Goal: Use online tool/utility: Utilize a website feature to perform a specific function

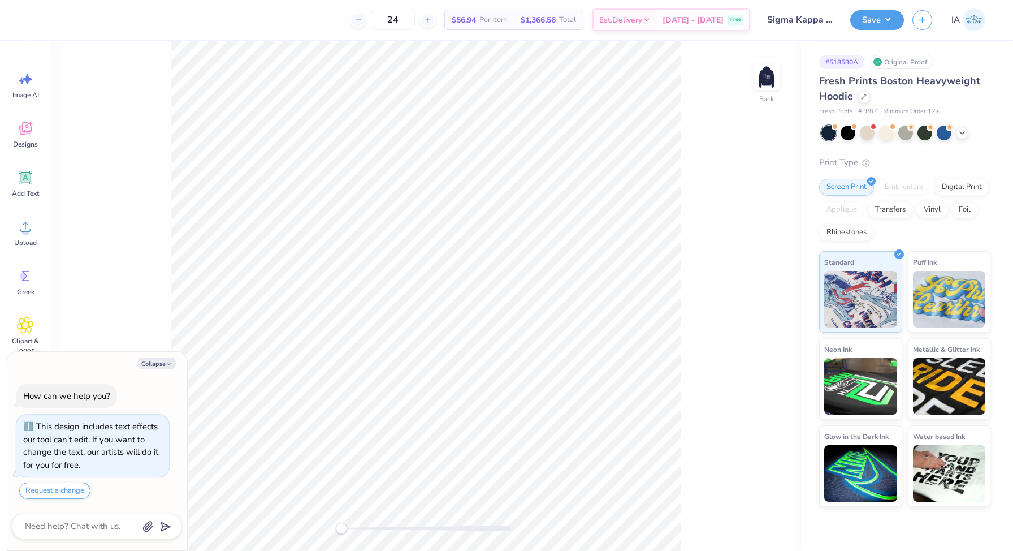
scroll to position [32, 0]
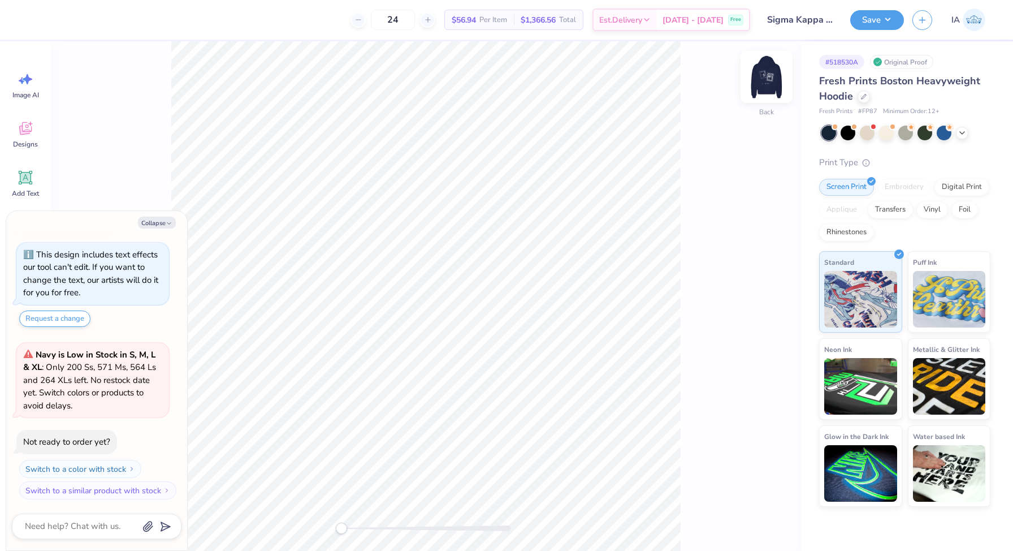
click at [773, 83] on img at bounding box center [766, 76] width 45 height 45
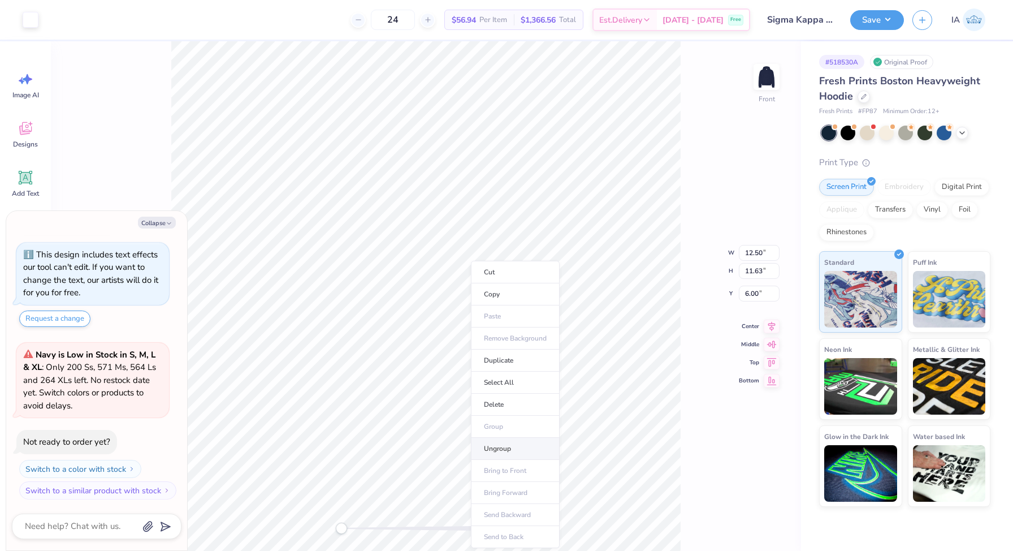
click at [501, 455] on li "Ungroup" at bounding box center [515, 449] width 89 height 22
type textarea "x"
type input "13.51"
type input "10.68"
type textarea "x"
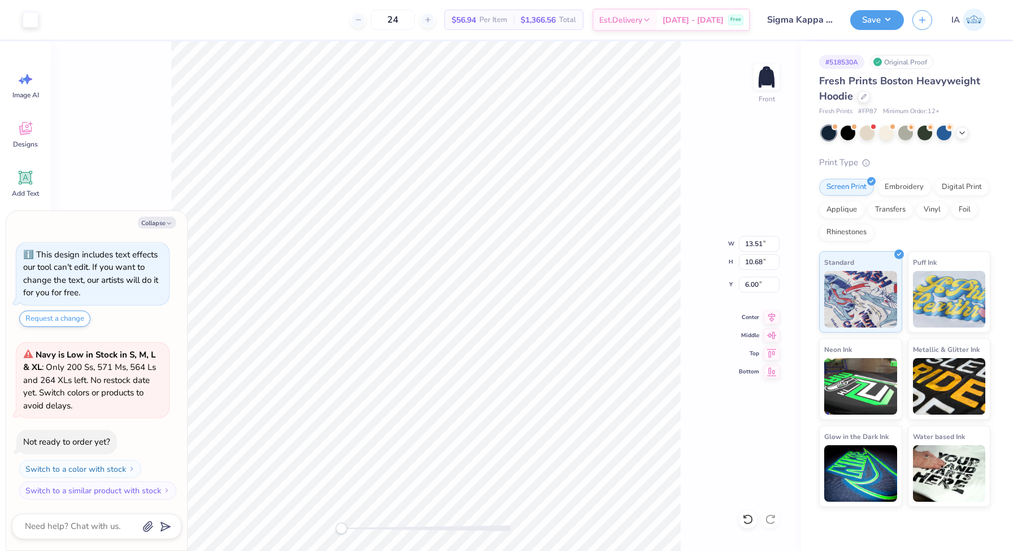
type input "14.95"
type input "11.82"
type textarea "x"
type input "5.00"
type textarea "x"
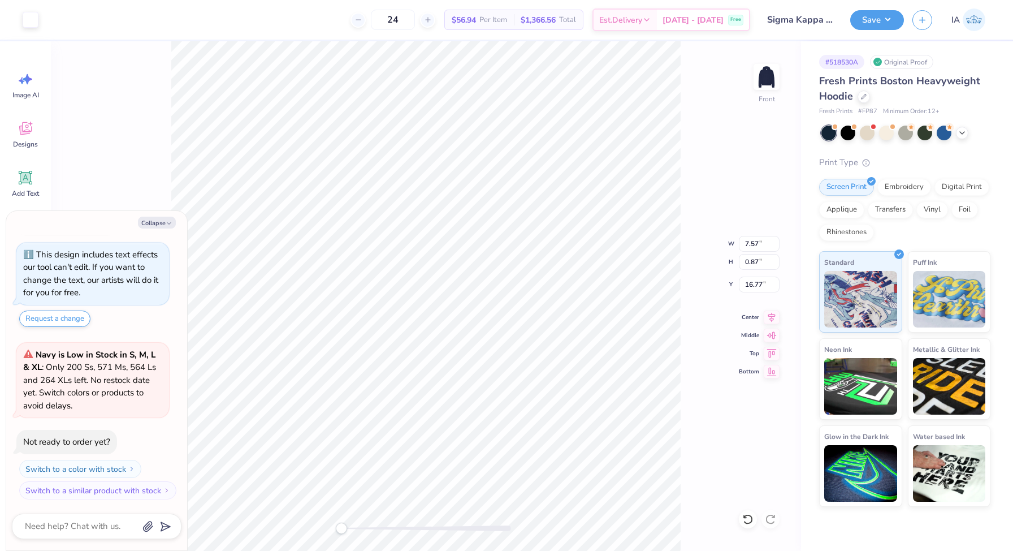
type input "10.19"
type input "1.17"
type textarea "x"
type input "18.16"
type textarea "x"
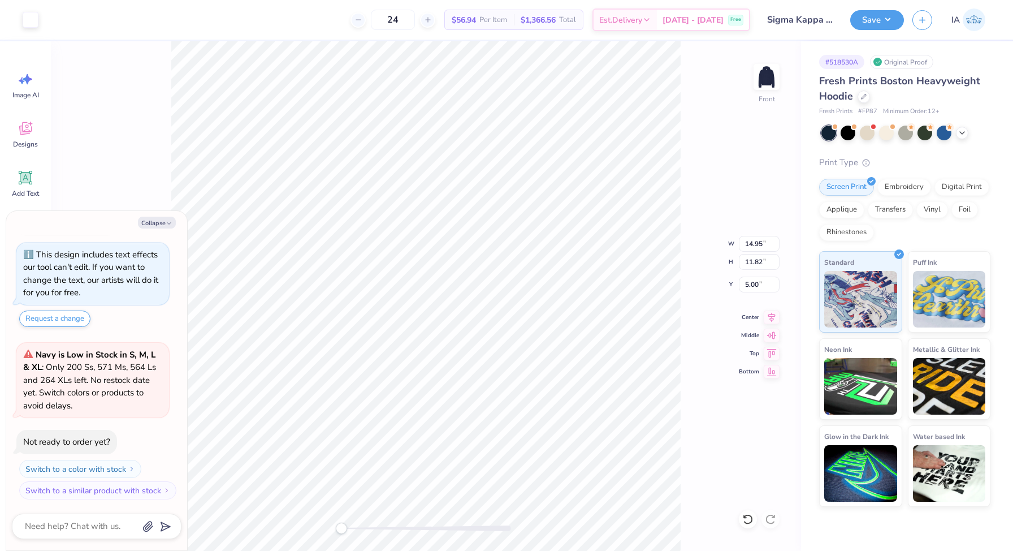
type input "14.22"
type input "11.25"
type input "5.57"
type textarea "x"
type input "5.00"
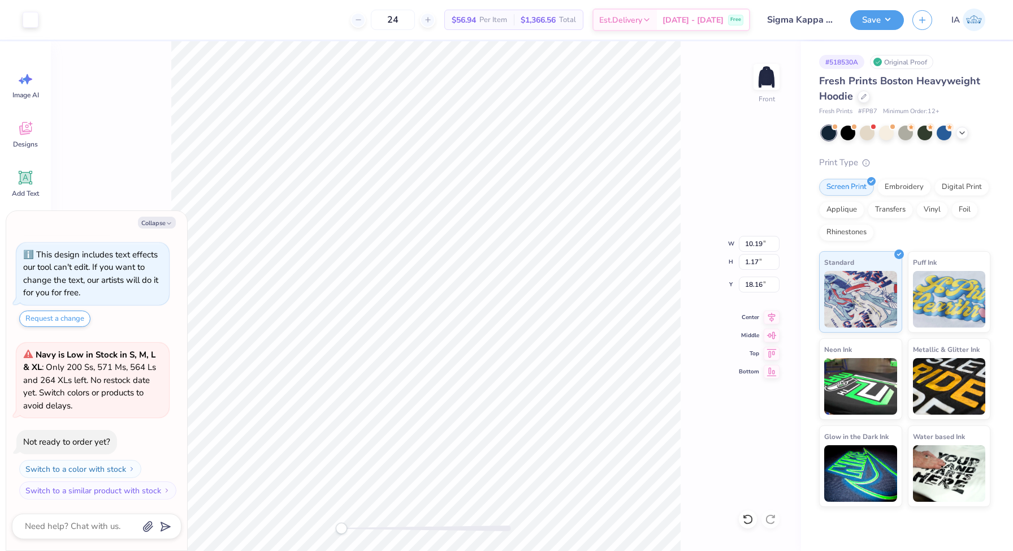
type textarea "x"
type input "11.12"
type input "1.28"
type input "18.05"
type textarea "x"
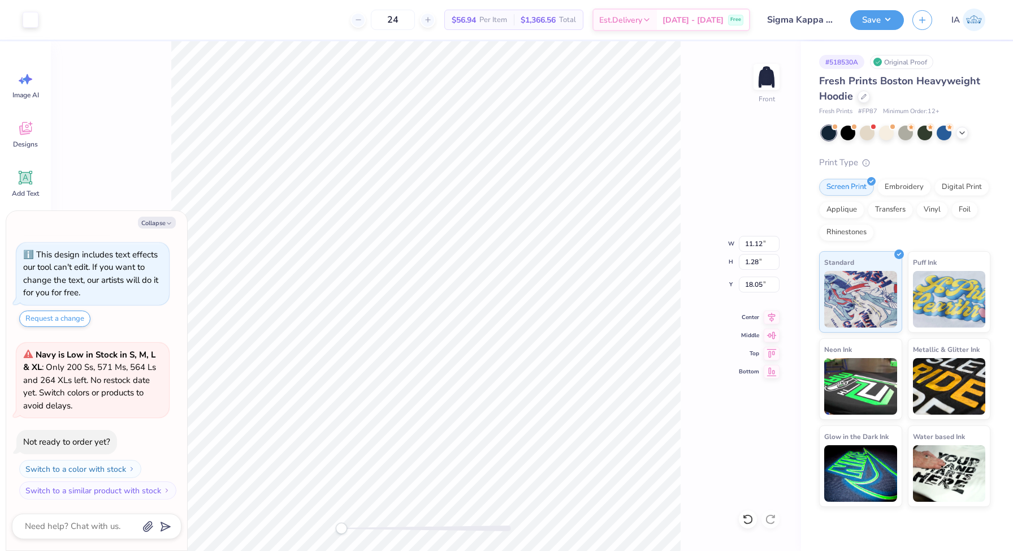
type input "17.57"
type textarea "x"
type input "10.44"
type input "1.20"
type input "17.65"
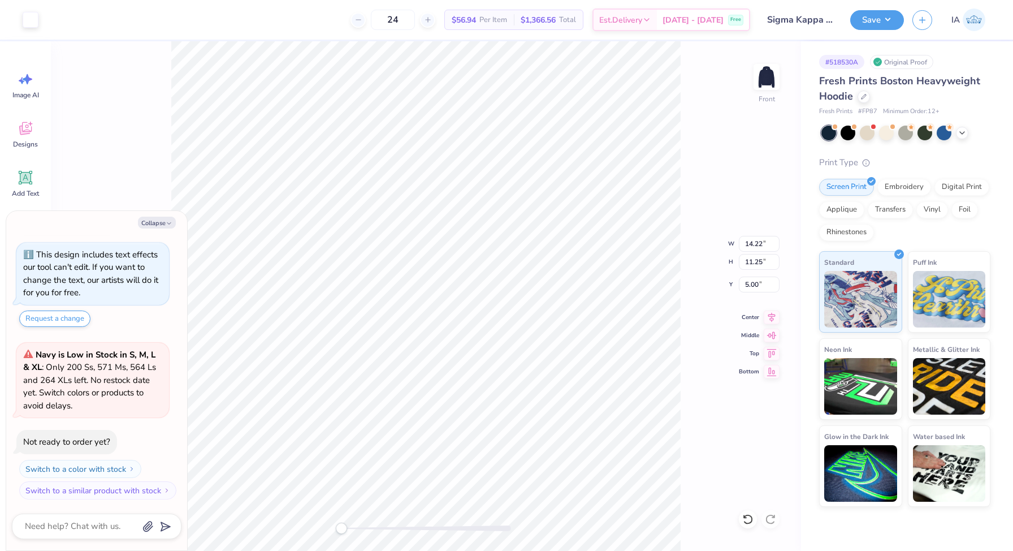
type textarea "x"
type input "5.92"
type textarea "x"
type input "18.11"
click at [440, 298] on li "Copy" at bounding box center [454, 294] width 89 height 22
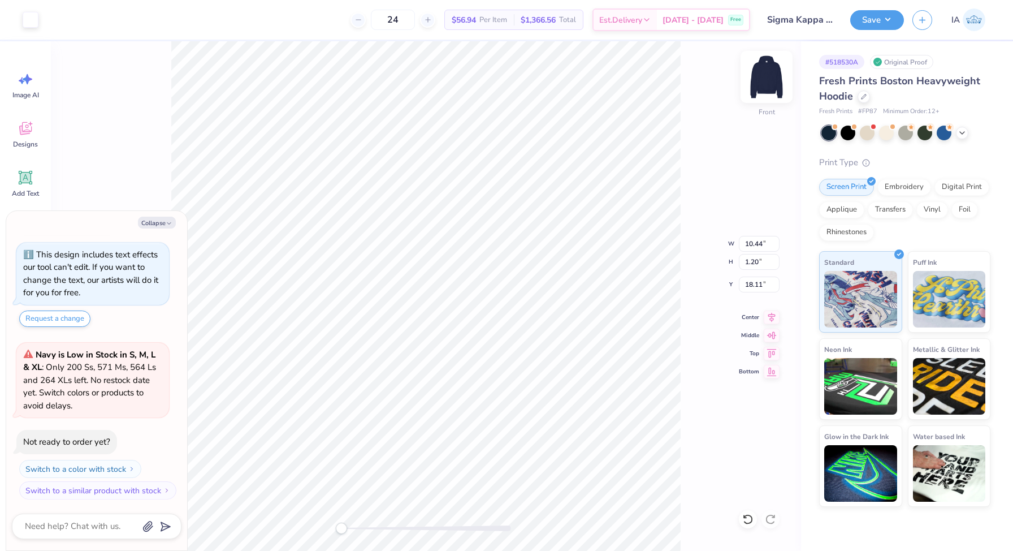
click at [770, 71] on img at bounding box center [766, 76] width 45 height 45
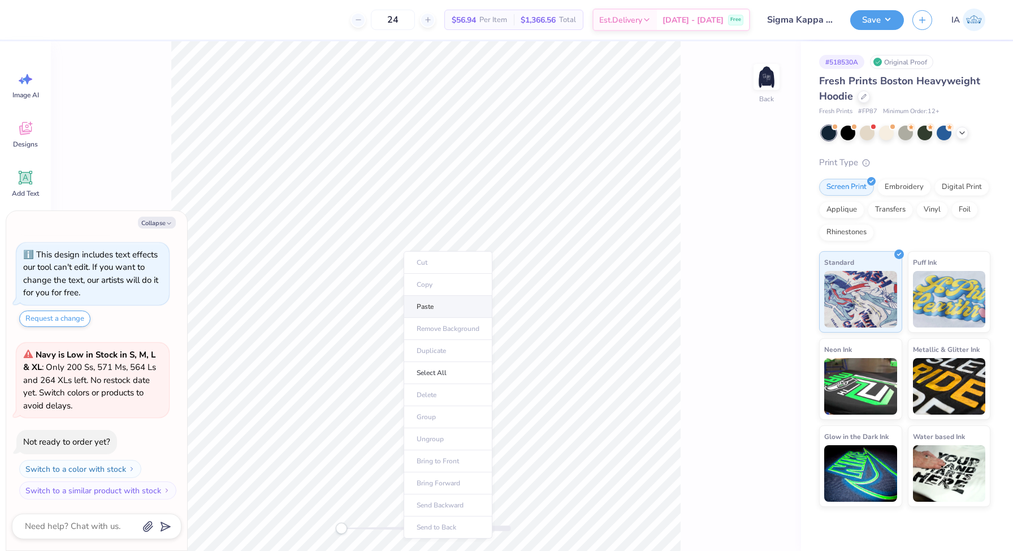
click at [433, 305] on li "Paste" at bounding box center [448, 307] width 89 height 22
type textarea "x"
type input "10.43"
type input "1.20"
type textarea "x"
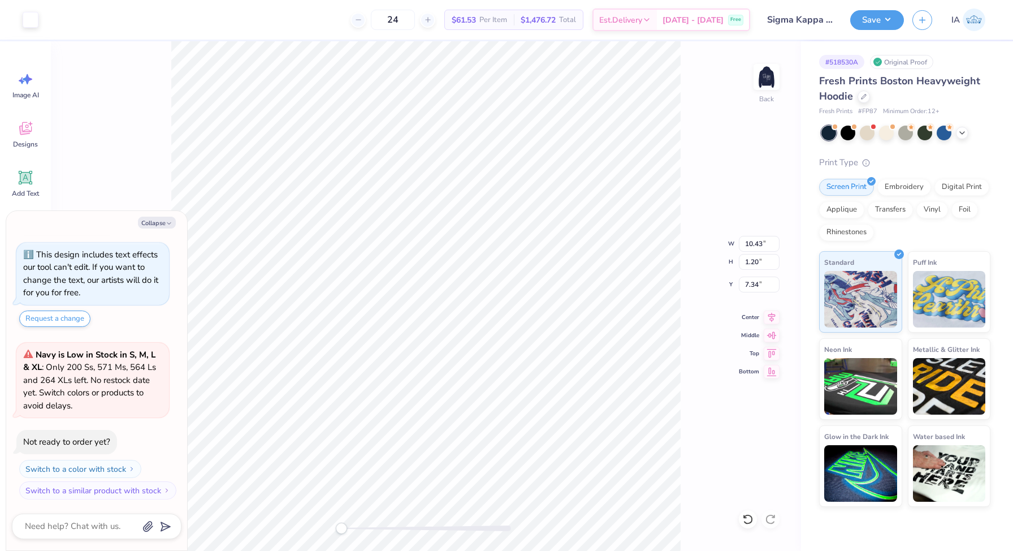
type input "3.00"
click at [865, 23] on button "Save" at bounding box center [877, 18] width 54 height 20
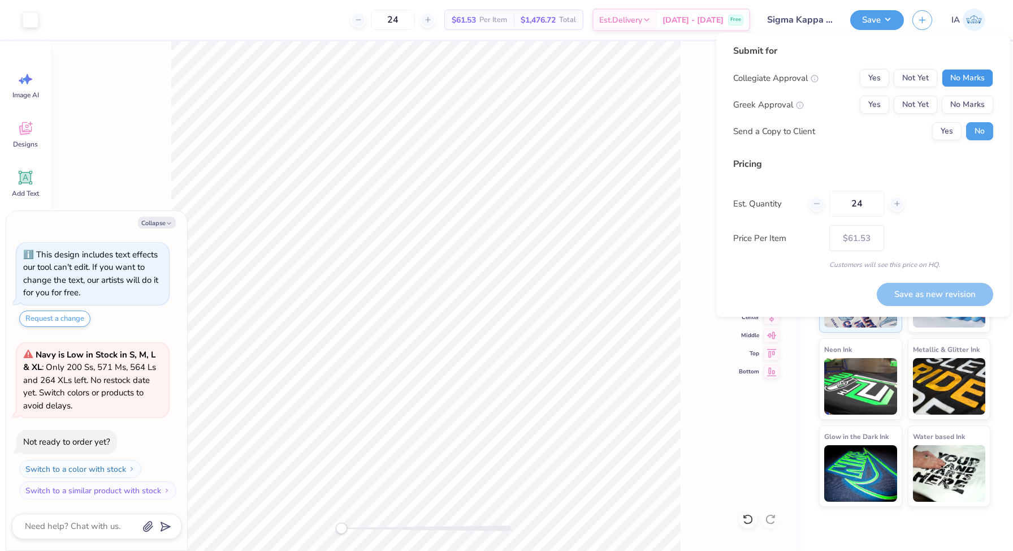
click at [954, 77] on button "No Marks" at bounding box center [967, 78] width 51 height 18
click at [884, 106] on button "Yes" at bounding box center [874, 105] width 29 height 18
click at [936, 297] on button "Save as new revision" at bounding box center [935, 294] width 116 height 23
type textarea "x"
type input "– –"
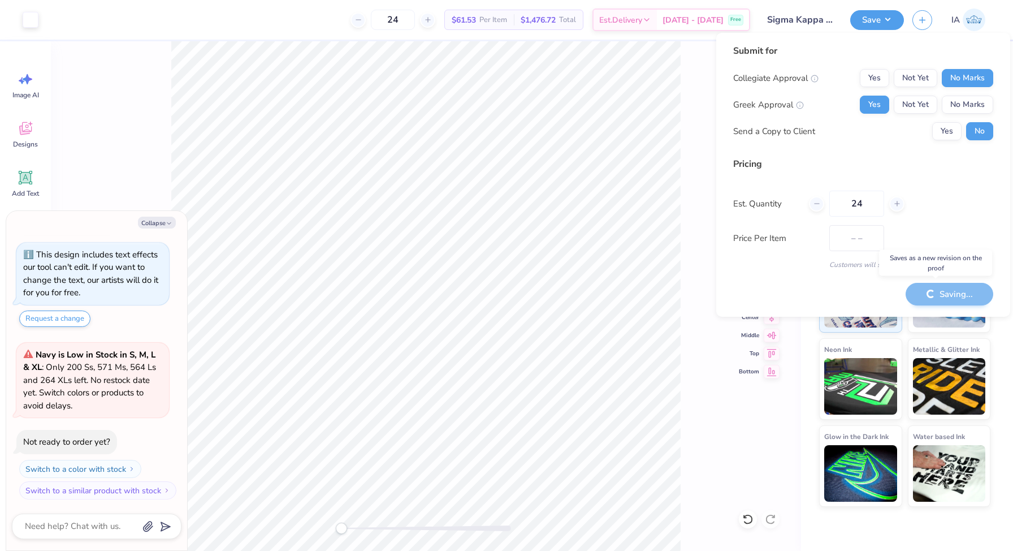
type textarea "x"
type input "$61.53"
type textarea "x"
type input "– –"
type textarea "x"
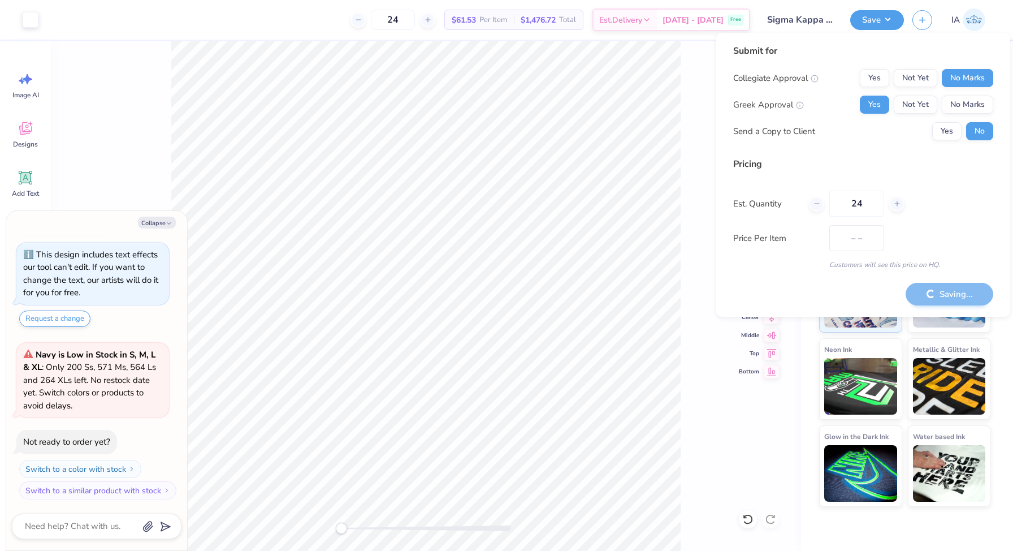
type input "$61.53"
